Goal: Task Accomplishment & Management: Complete application form

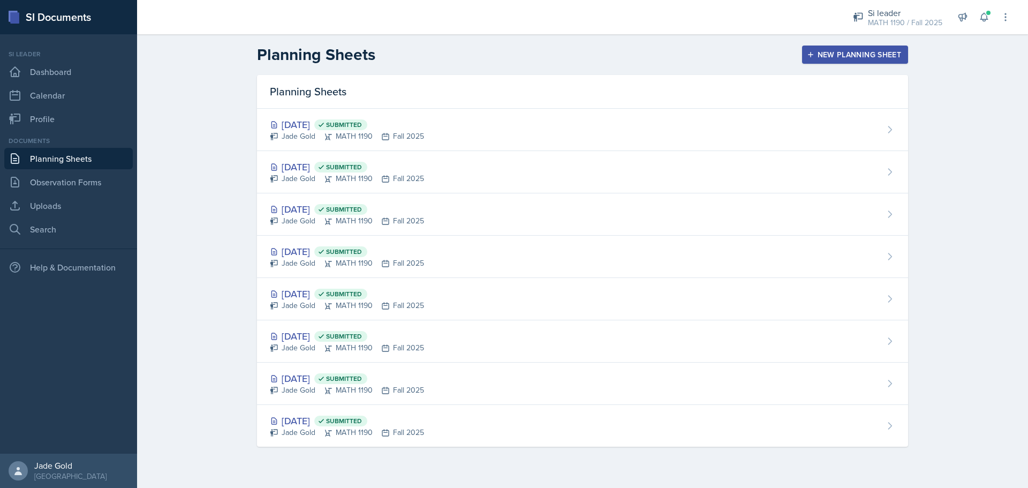
click at [844, 58] on div "New Planning Sheet" at bounding box center [855, 54] width 92 height 9
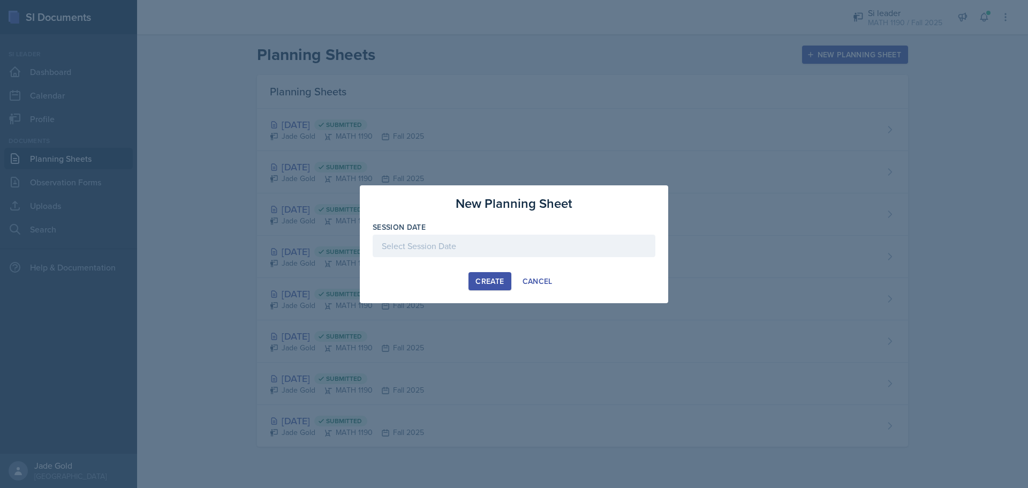
click at [430, 241] on div at bounding box center [514, 246] width 283 height 22
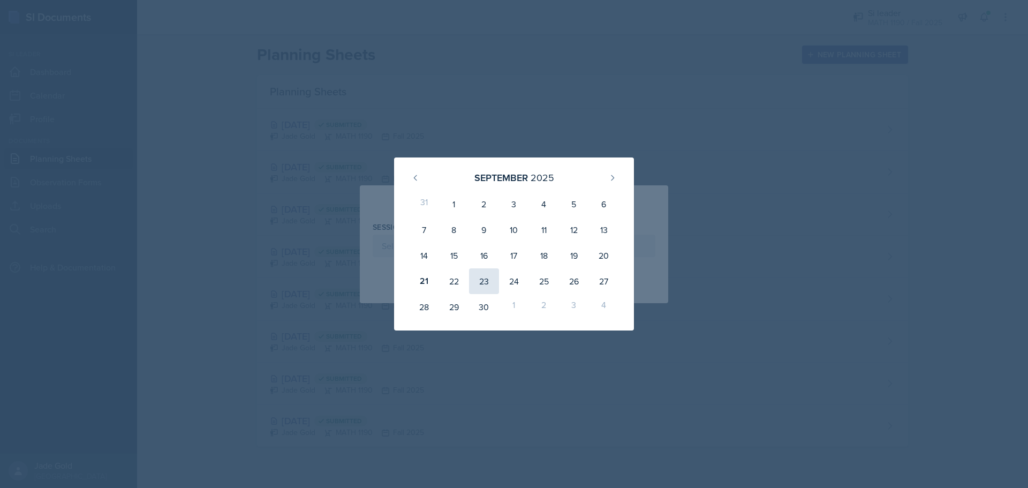
click at [481, 285] on div "23" at bounding box center [484, 281] width 30 height 26
type input "[DATE]"
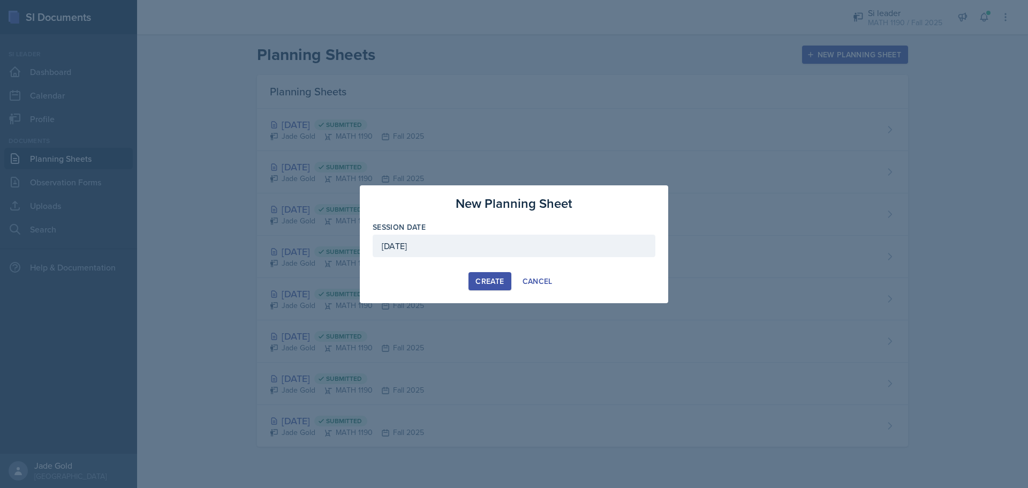
click at [489, 279] on div "Create" at bounding box center [490, 281] width 28 height 9
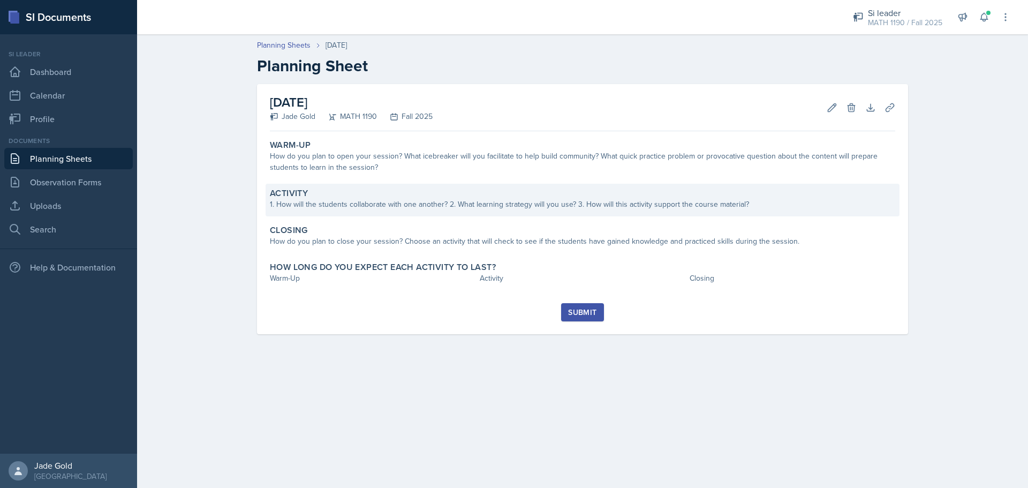
click at [363, 205] on div "1. How will the students collaborate with one another? 2. What learning strateg…" at bounding box center [583, 204] width 626 height 11
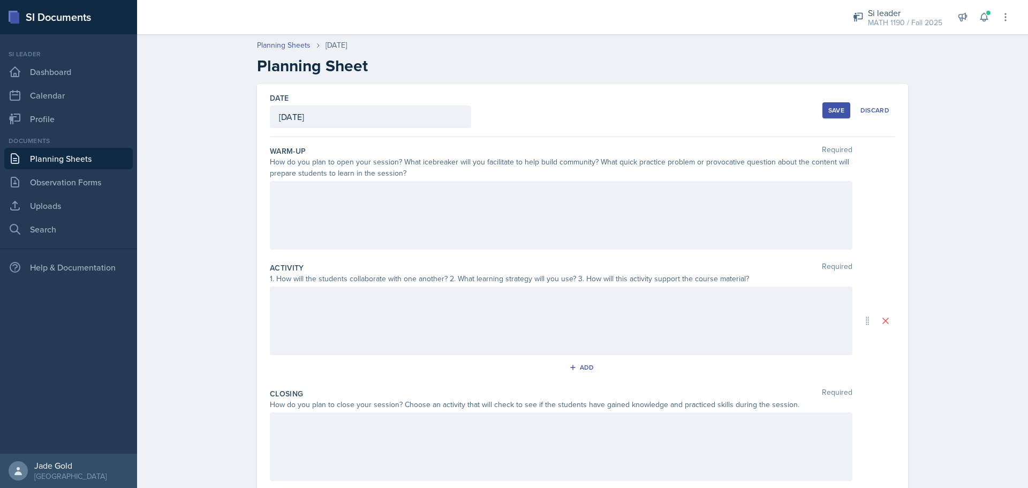
click at [349, 193] on div at bounding box center [561, 215] width 583 height 69
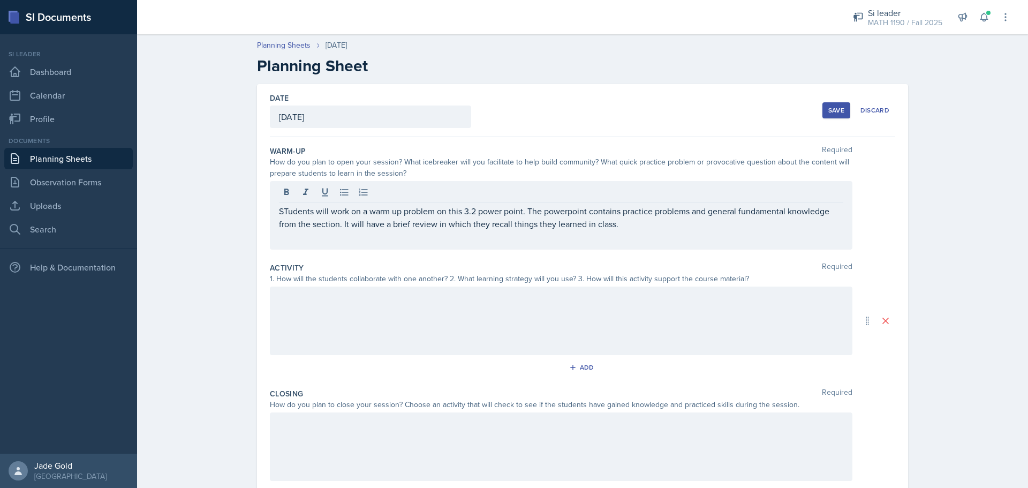
drag, startPoint x: 291, startPoint y: 303, endPoint x: 400, endPoint y: 291, distance: 109.3
click at [292, 303] on div at bounding box center [561, 321] width 583 height 69
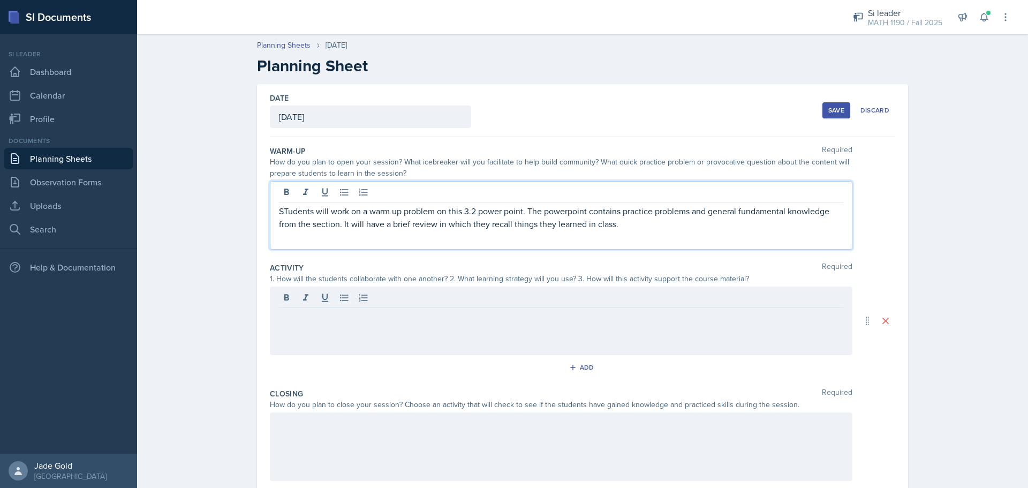
click at [652, 210] on p "STudents will work on a warm up problem on this 3.2 power point. The powerpoint…" at bounding box center [561, 218] width 565 height 26
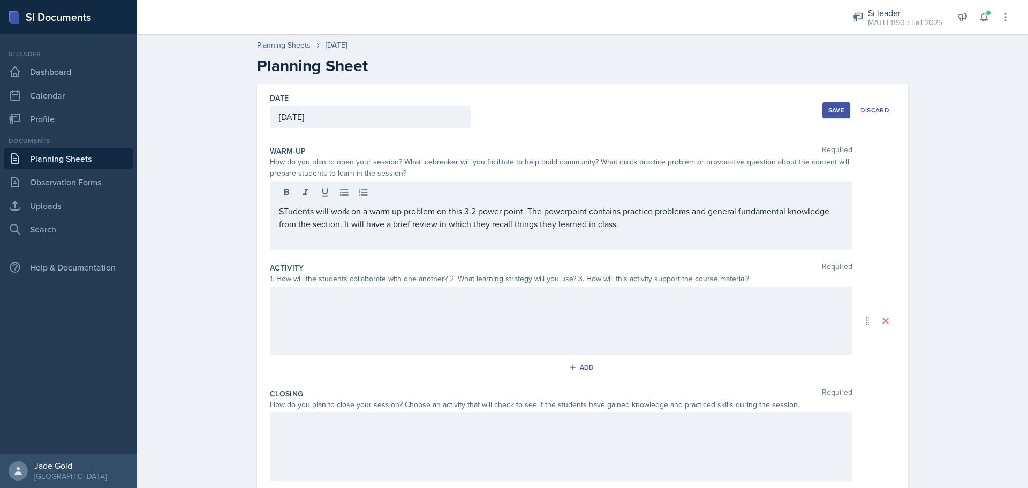
scroll to position [95, 0]
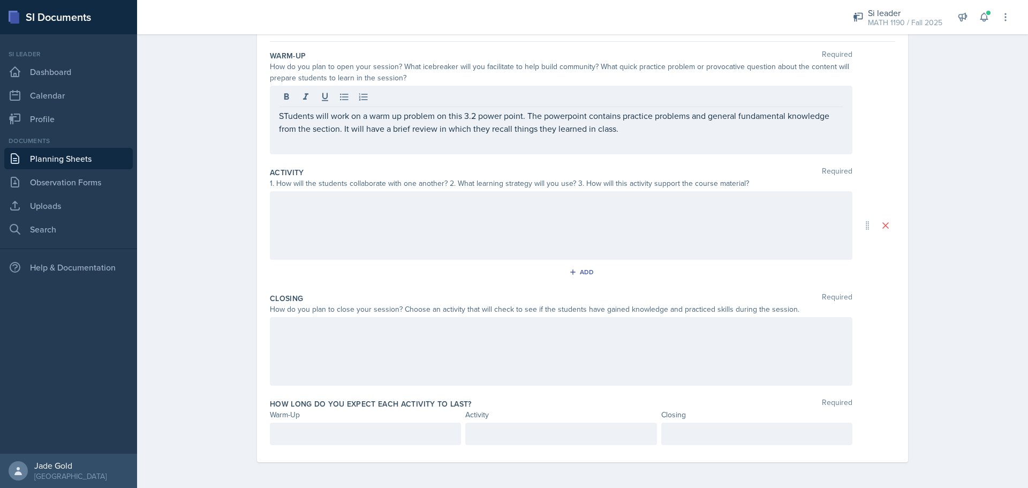
click at [390, 221] on div at bounding box center [561, 225] width 583 height 69
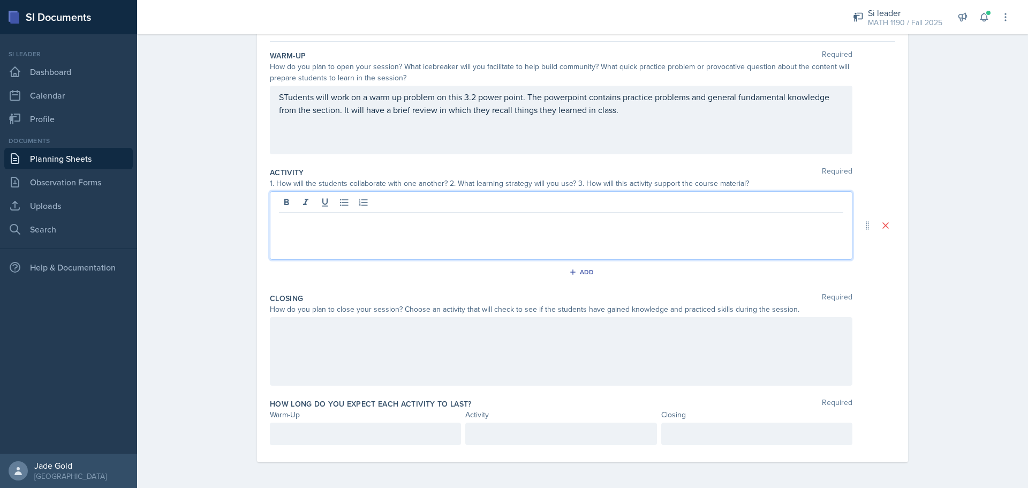
paste div
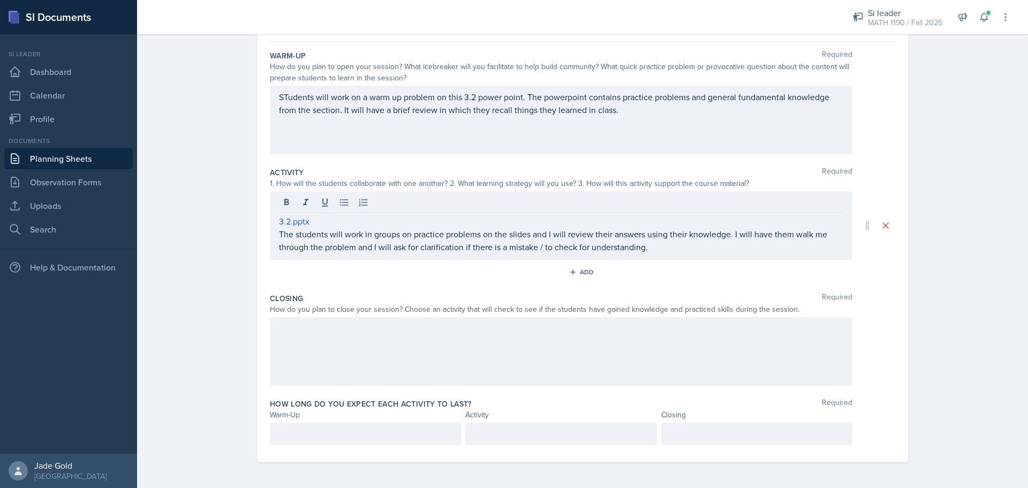
click at [389, 351] on div at bounding box center [561, 351] width 583 height 69
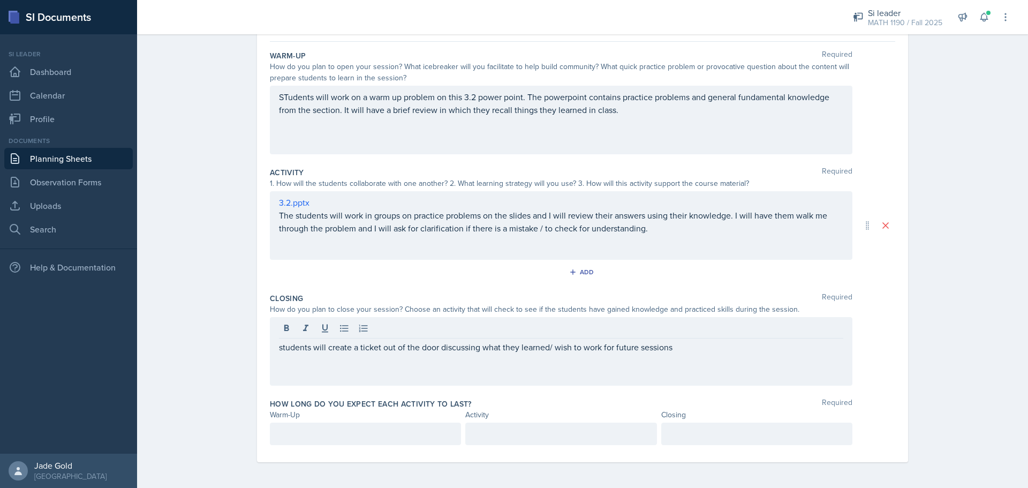
click at [326, 441] on div at bounding box center [365, 434] width 191 height 22
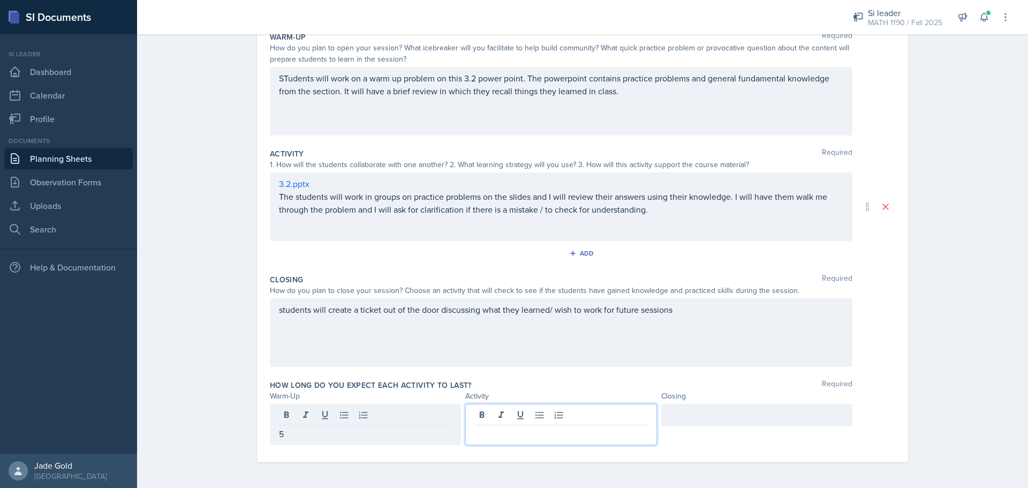
click at [567, 419] on div at bounding box center [560, 424] width 191 height 41
click at [734, 429] on div at bounding box center [757, 424] width 191 height 41
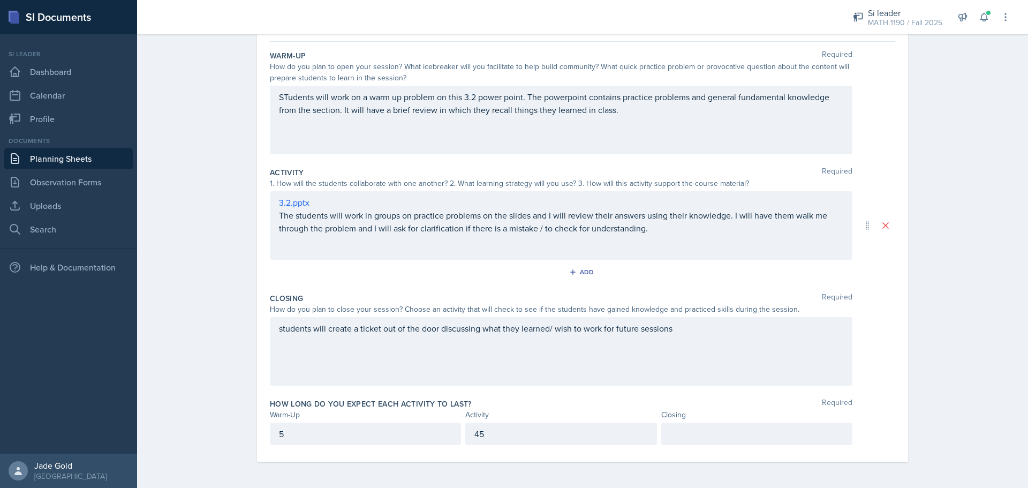
scroll to position [95, 0]
click at [528, 441] on div "45" at bounding box center [560, 434] width 191 height 22
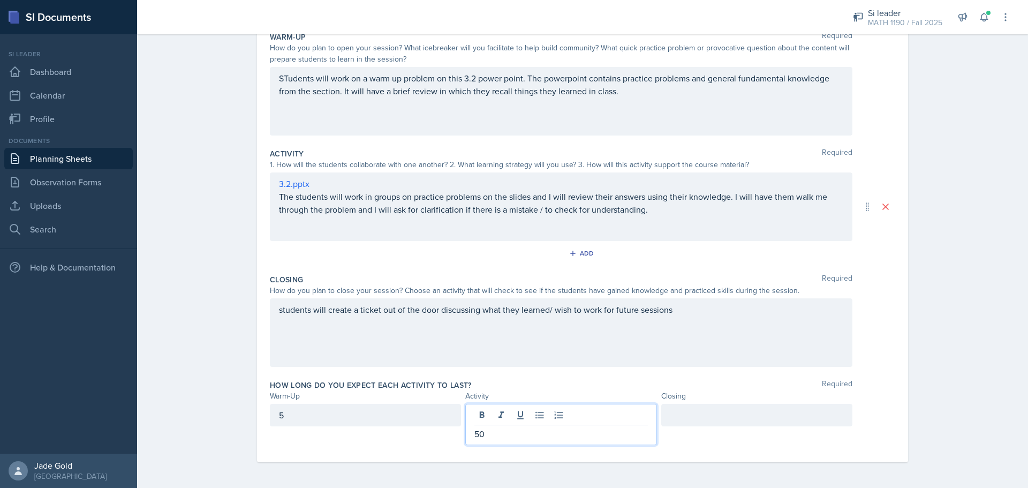
click at [680, 413] on div at bounding box center [757, 415] width 191 height 22
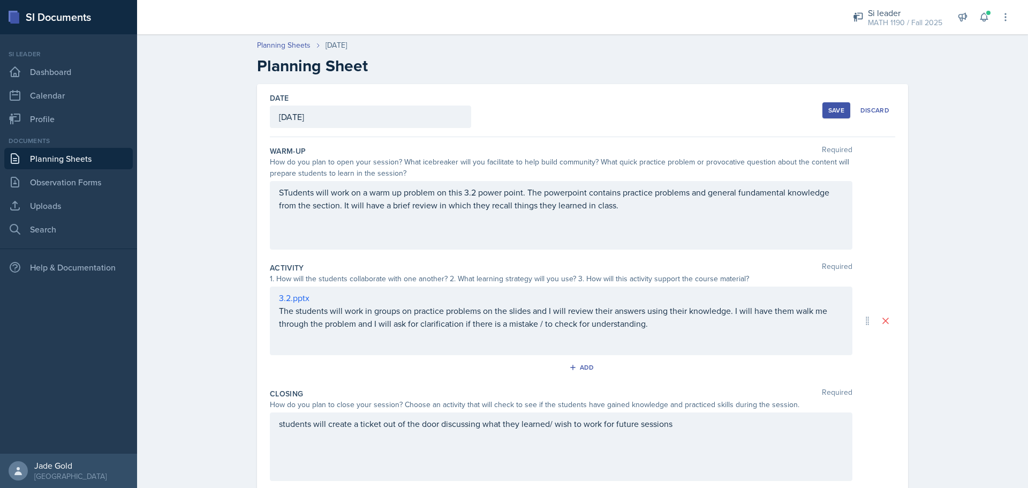
click at [825, 115] on button "Save" at bounding box center [837, 110] width 28 height 16
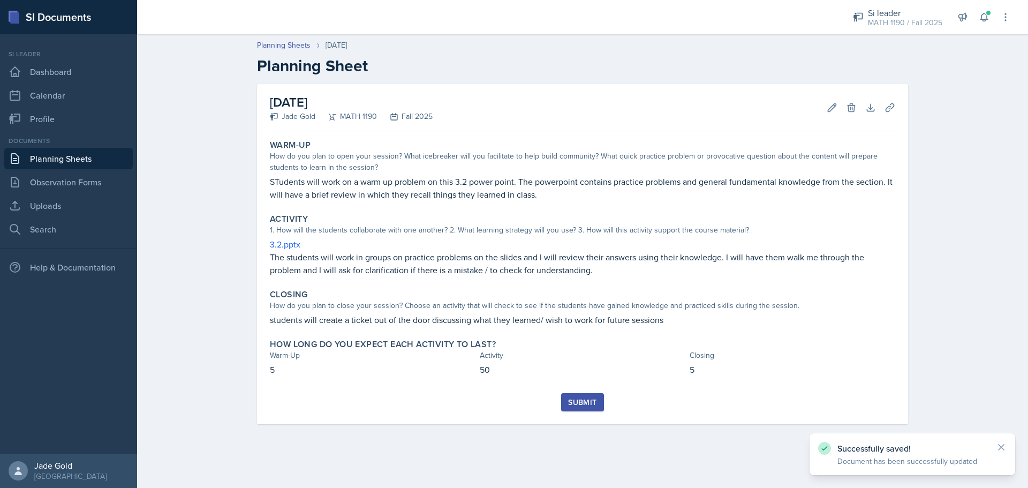
click at [582, 408] on button "Submit" at bounding box center [582, 402] width 42 height 18
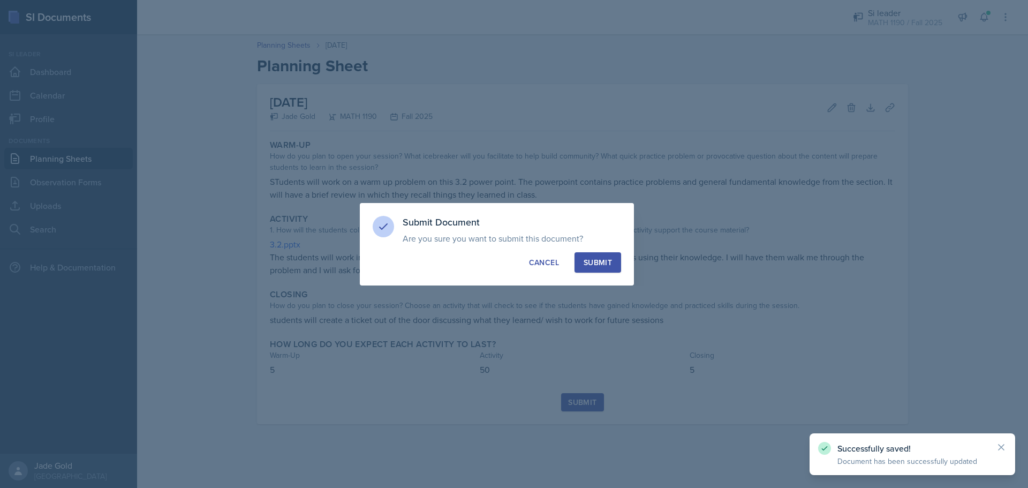
drag, startPoint x: 627, startPoint y: 267, endPoint x: 614, endPoint y: 266, distance: 12.9
click at [626, 267] on div "Submit Document Are you sure you want to submit this document? This document wi…" at bounding box center [497, 244] width 274 height 82
click at [614, 266] on button "Submit" at bounding box center [598, 262] width 47 height 20
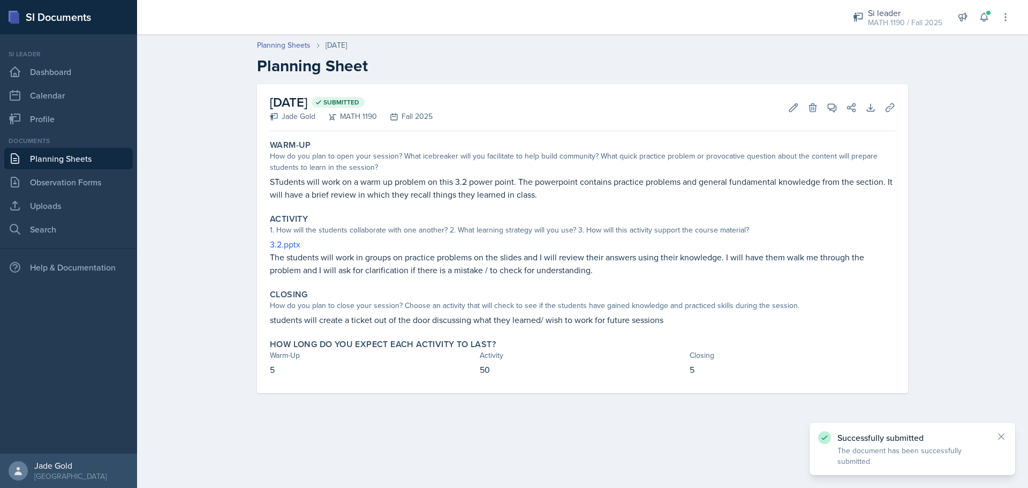
click at [89, 162] on link "Planning Sheets" at bounding box center [68, 158] width 129 height 21
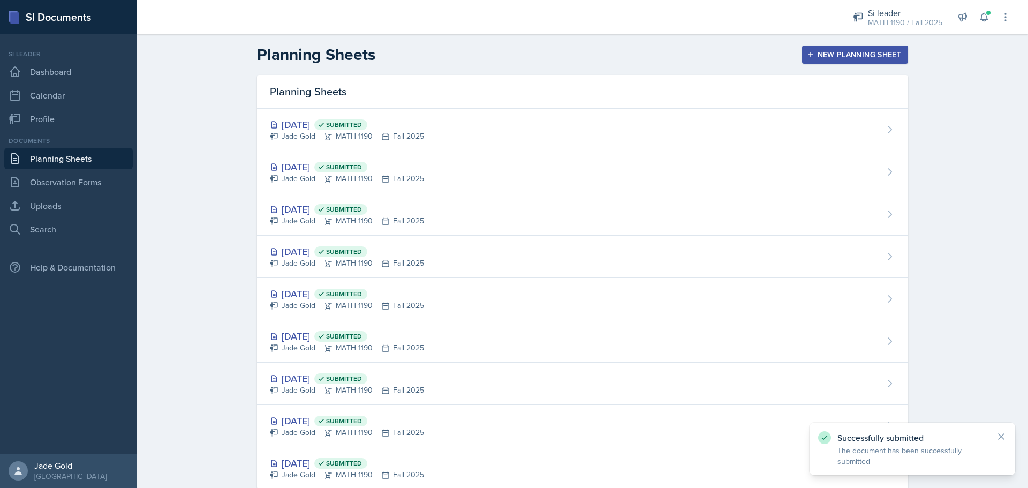
click at [833, 64] on div "Planning Sheets New Planning Sheet" at bounding box center [583, 54] width 686 height 19
click at [833, 62] on button "New Planning Sheet" at bounding box center [855, 55] width 106 height 18
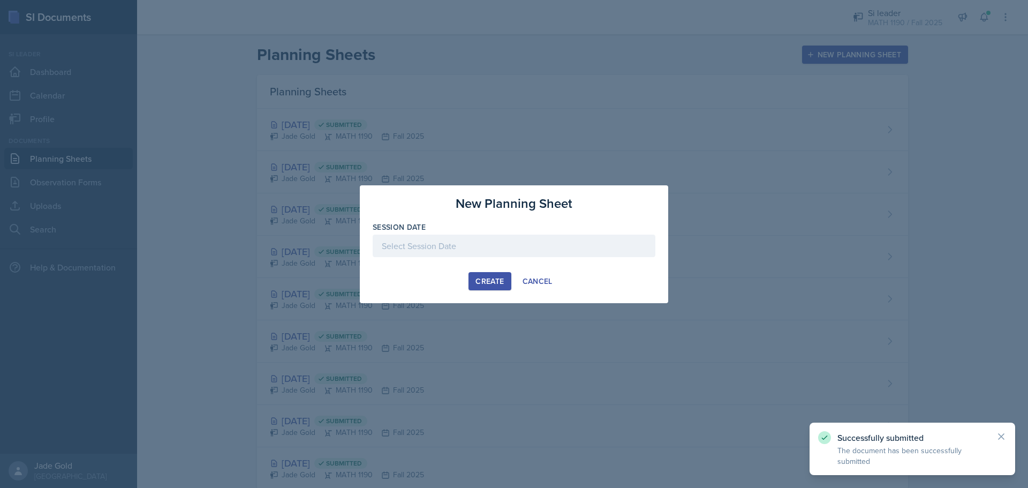
click at [542, 253] on div at bounding box center [514, 246] width 283 height 22
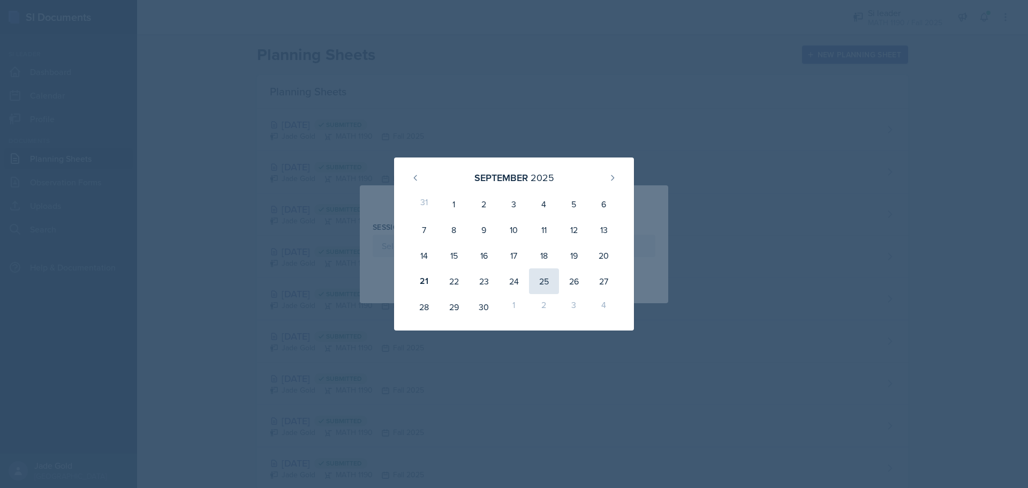
click at [550, 284] on div "25" at bounding box center [544, 281] width 30 height 26
type input "[DATE]"
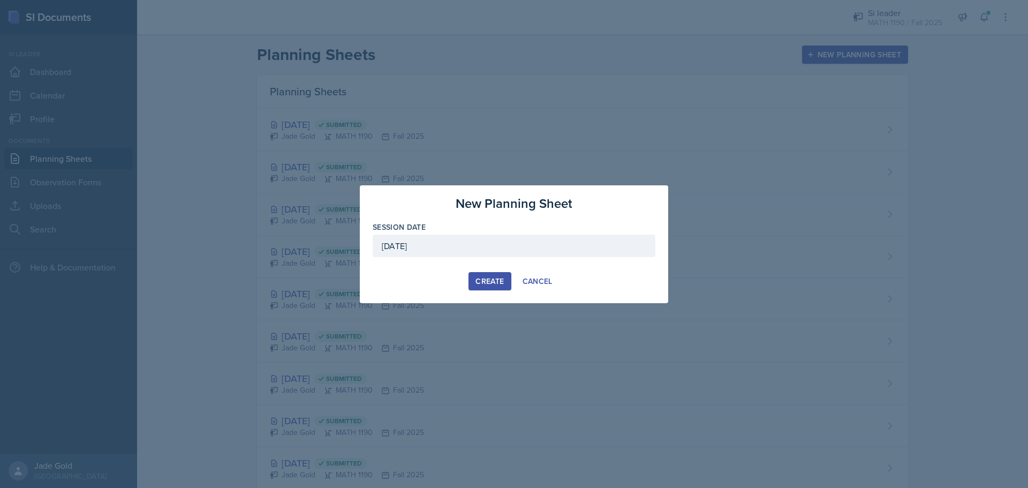
click at [500, 291] on div "New Planning Sheet Session Date [DATE] [DATE] 31 1 2 3 4 5 6 7 8 9 10 11 12 13 …" at bounding box center [514, 244] width 309 height 118
click at [501, 283] on div "Create" at bounding box center [490, 281] width 28 height 9
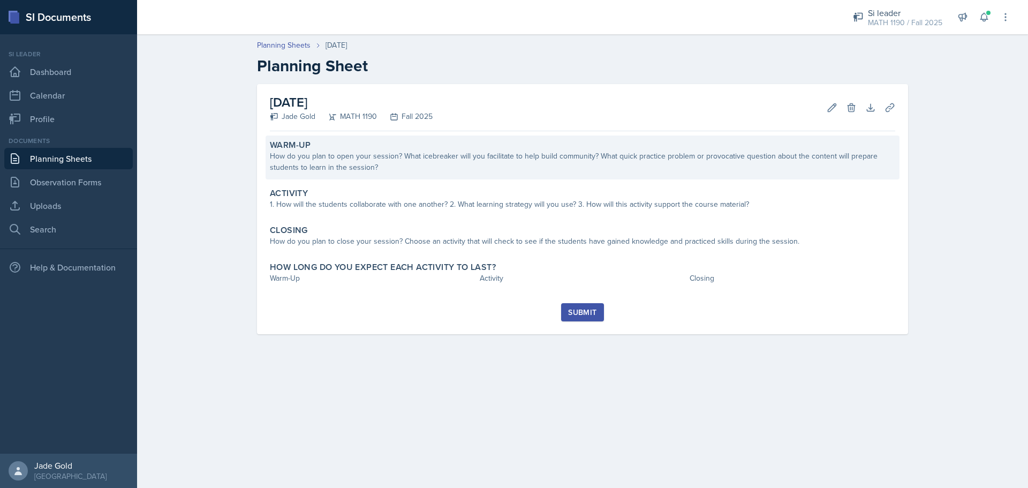
click at [400, 162] on div "How do you plan to open your session? What icebreaker will you facilitate to he…" at bounding box center [583, 162] width 626 height 22
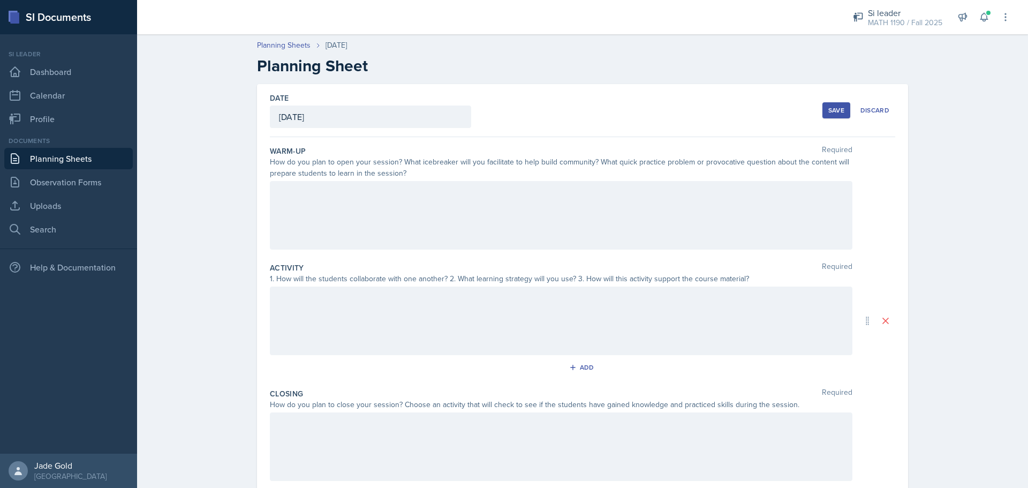
click at [332, 207] on div at bounding box center [561, 215] width 583 height 69
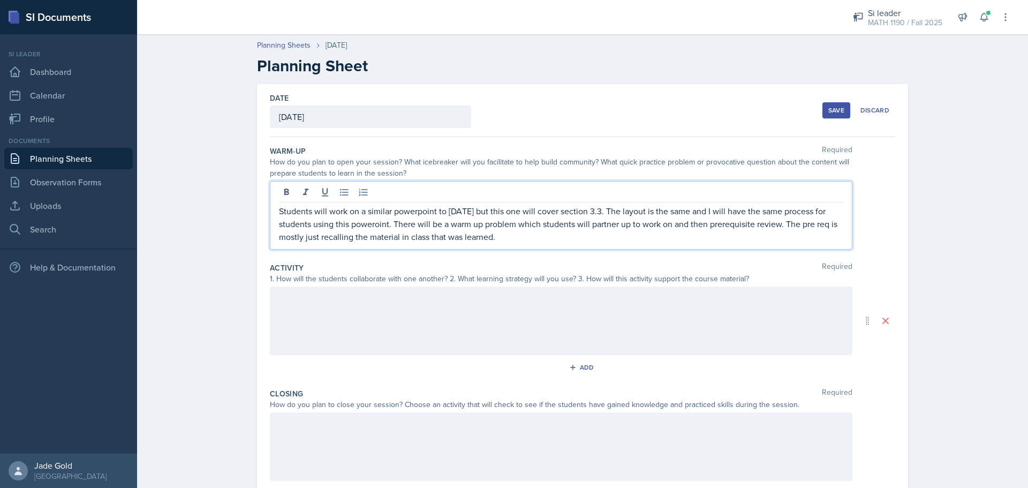
click at [332, 314] on div at bounding box center [561, 321] width 583 height 69
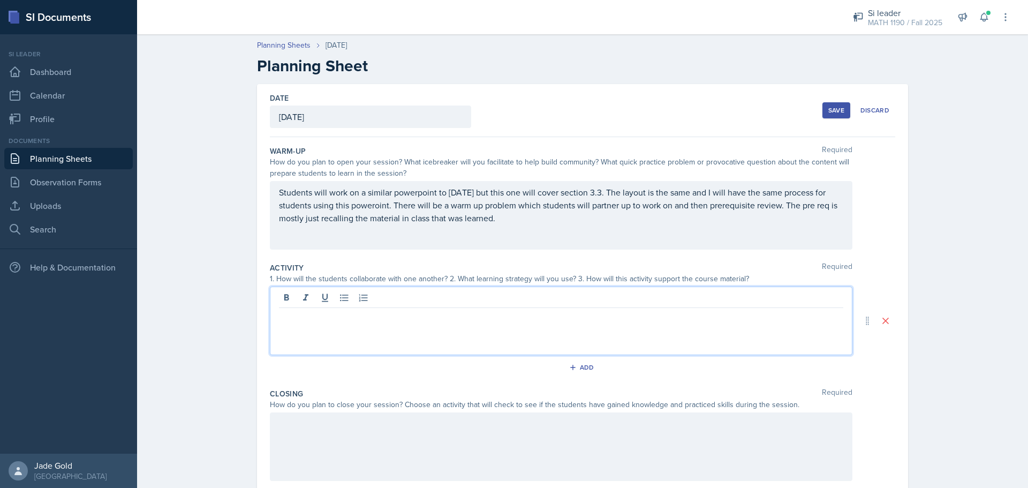
paste div
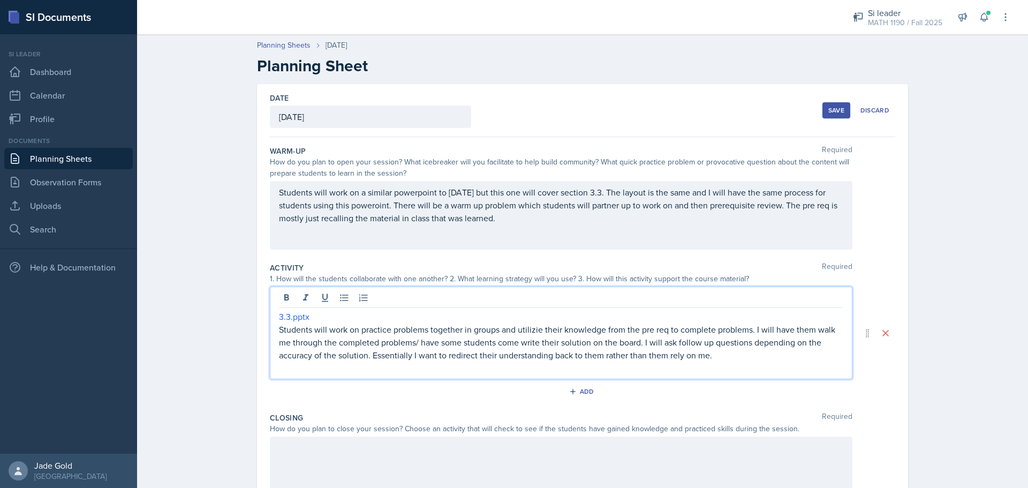
drag, startPoint x: 363, startPoint y: 336, endPoint x: 368, endPoint y: 342, distance: 7.6
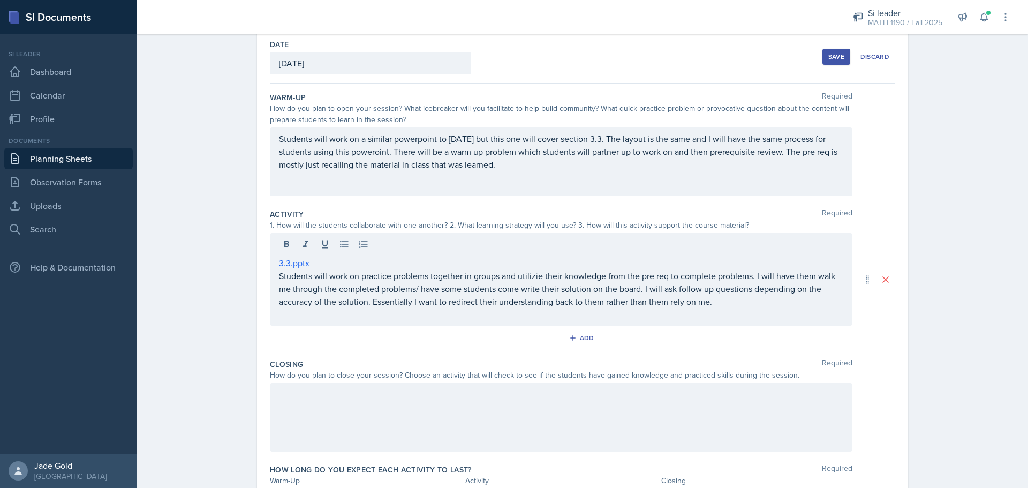
click at [358, 405] on div at bounding box center [561, 417] width 583 height 69
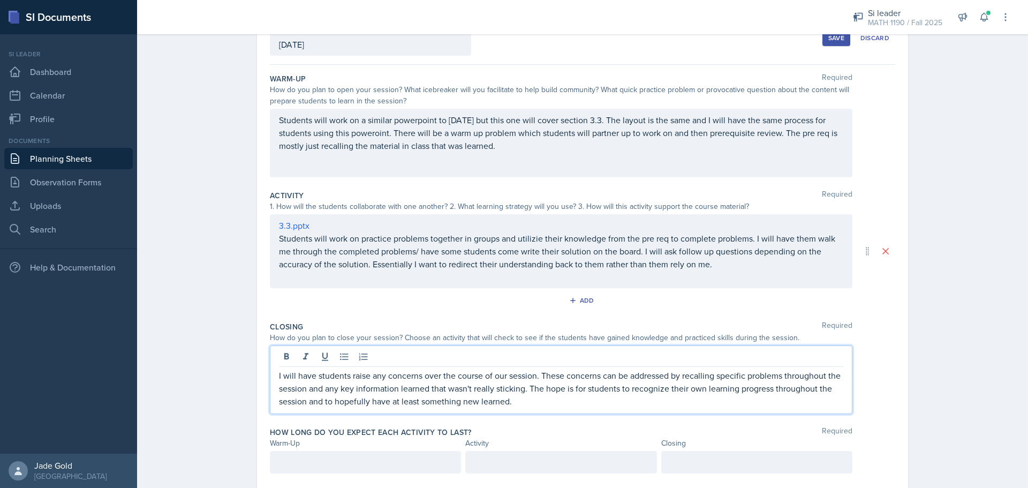
click at [340, 480] on div "How long do you expect each activity to last? Required Warm-Up Activity Closing" at bounding box center [583, 452] width 626 height 59
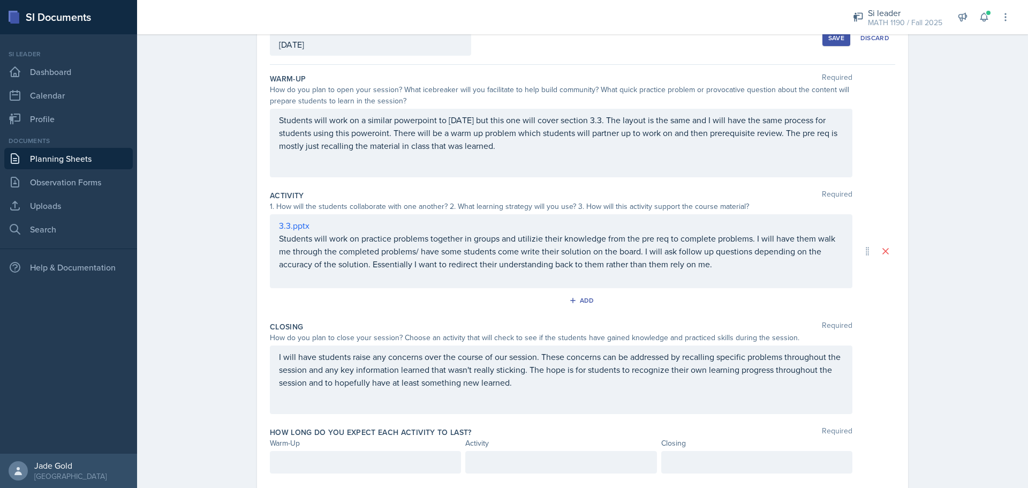
click at [346, 464] on div at bounding box center [365, 462] width 191 height 22
click at [518, 462] on div at bounding box center [560, 462] width 191 height 22
click at [786, 462] on div at bounding box center [757, 462] width 191 height 22
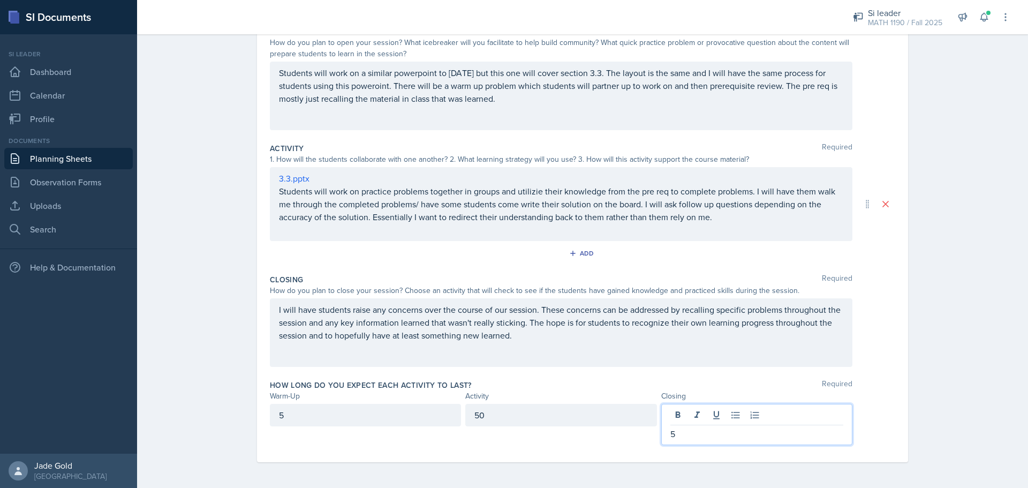
scroll to position [0, 0]
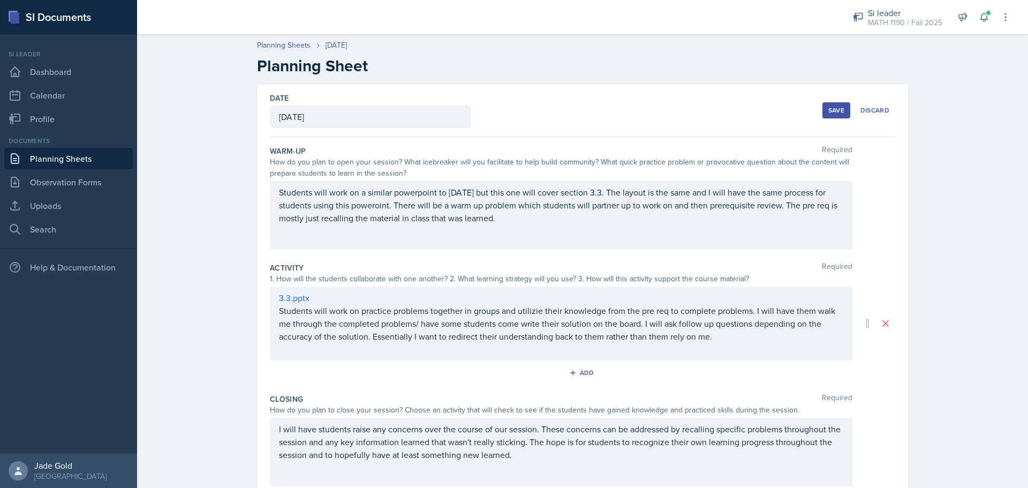
click at [829, 112] on div "Save" at bounding box center [837, 110] width 16 height 9
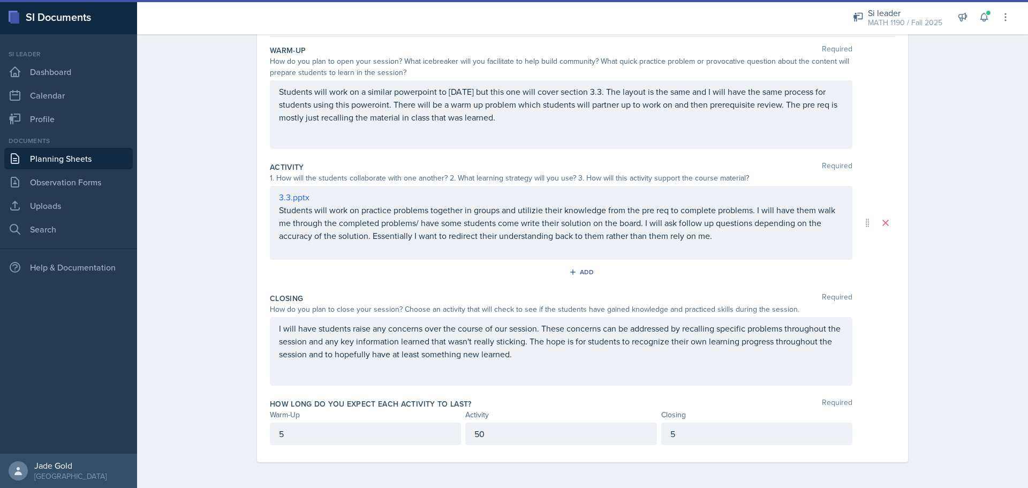
scroll to position [24, 0]
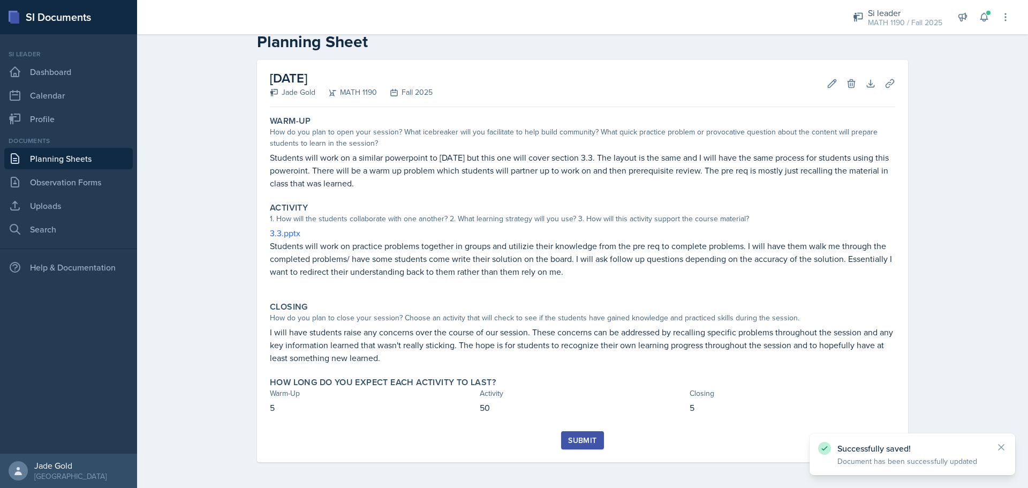
click at [591, 437] on div "Submit" at bounding box center [582, 440] width 28 height 9
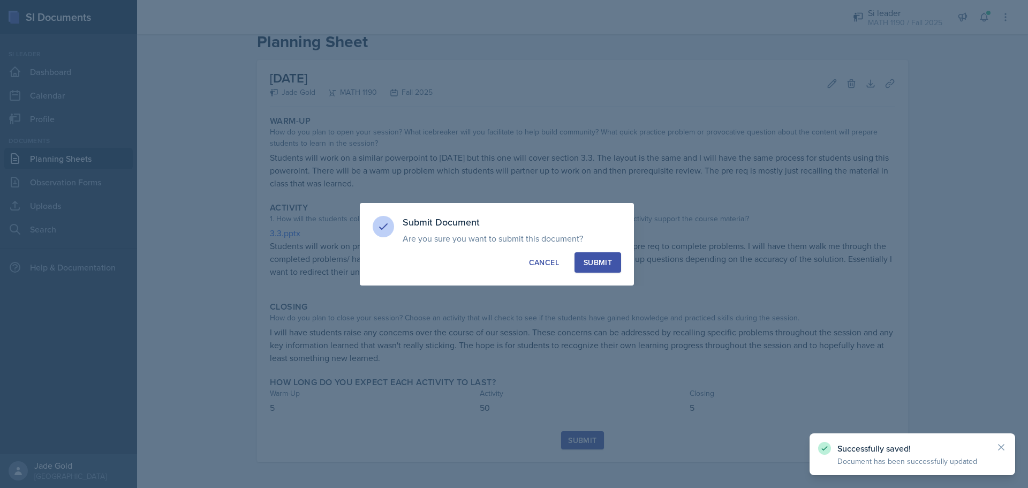
click at [584, 259] on button "Submit" at bounding box center [598, 262] width 47 height 20
